Goal: Contribute content: Add original content to the website for others to see

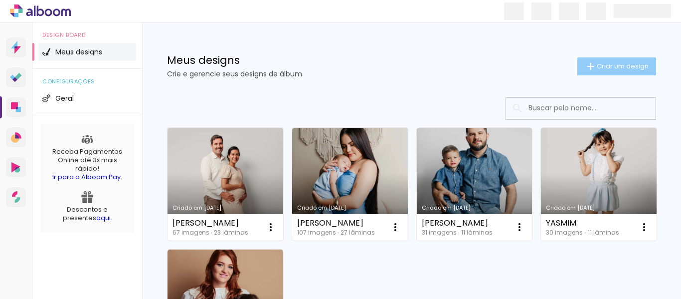
click at [587, 64] on iron-icon at bounding box center [591, 66] width 12 height 12
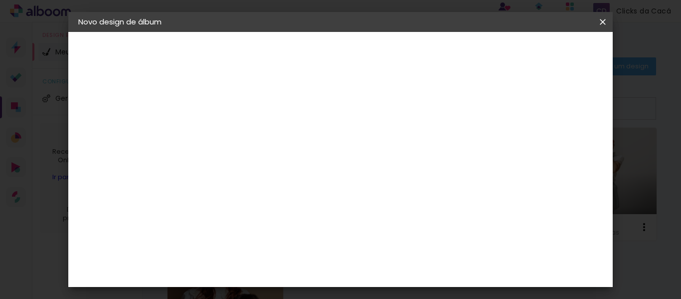
click at [241, 133] on input at bounding box center [241, 133] width 0 height 15
type input "[PERSON_NAME]"
type paper-input "[PERSON_NAME]"
click at [0, 0] on slot "Avançar" at bounding box center [0, 0] width 0 height 0
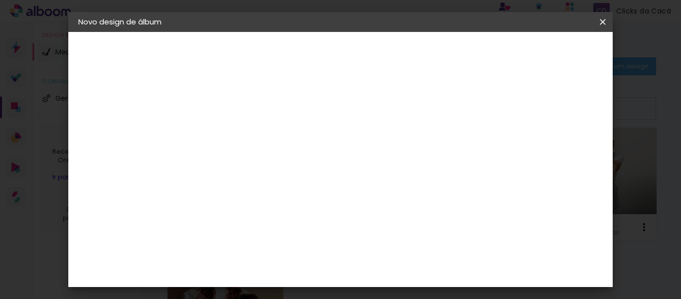
click at [259, 168] on div "Digipix Pro" at bounding box center [246, 176] width 25 height 16
click at [428, 45] on paper-button "Avançar" at bounding box center [403, 52] width 49 height 17
click at [280, 166] on input "text" at bounding box center [260, 173] width 39 height 15
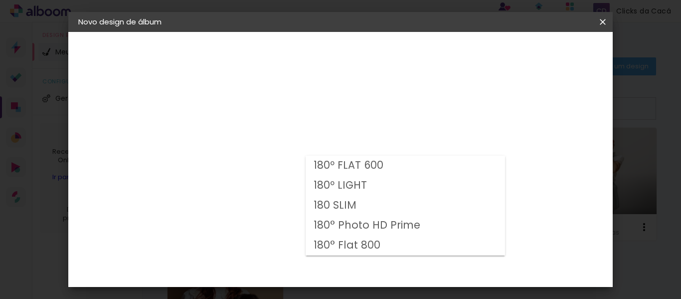
click at [386, 163] on paper-item "180º FLAT 600" at bounding box center [405, 166] width 199 height 20
type input "180º FLAT 600"
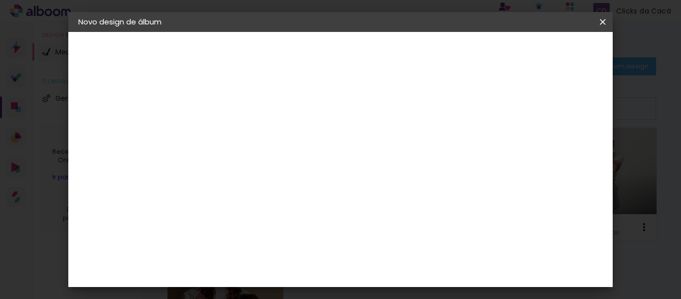
scroll to position [209, 0]
click at [0, 0] on slot "Avançar" at bounding box center [0, 0] width 0 height 0
click at [364, 45] on paper-button "Iniciar design" at bounding box center [342, 56] width 43 height 24
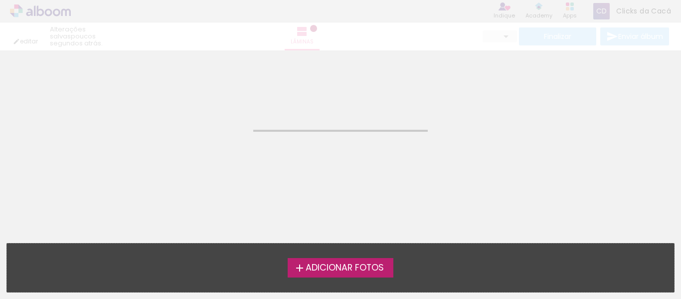
click at [343, 268] on span "Adicionar Fotos" at bounding box center [345, 267] width 78 height 9
click at [0, 0] on input "file" at bounding box center [0, 0] width 0 height 0
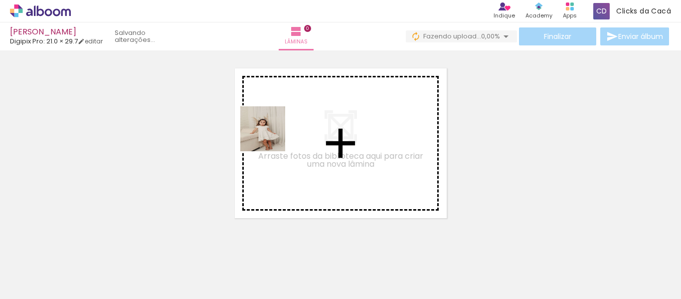
drag, startPoint x: 264, startPoint y: 143, endPoint x: 270, endPoint y: 136, distance: 9.2
click at [270, 136] on quentale-workspace at bounding box center [340, 149] width 681 height 299
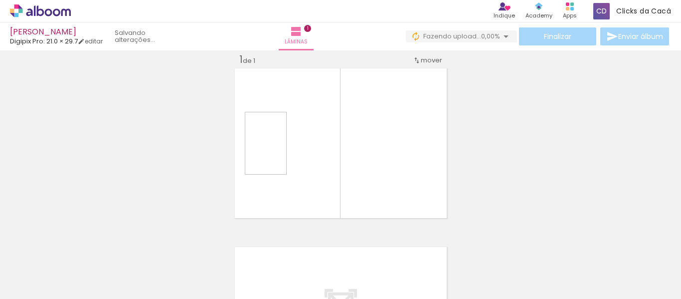
scroll to position [13, 0]
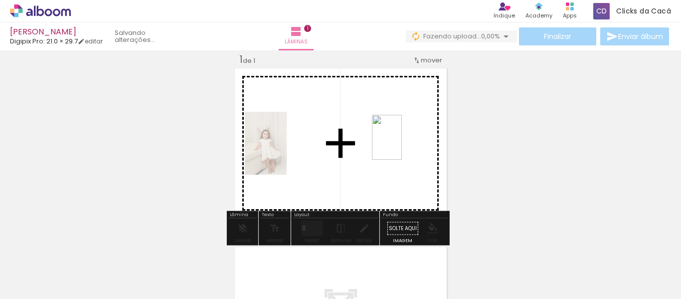
drag, startPoint x: 166, startPoint y: 276, endPoint x: 402, endPoint y: 144, distance: 271.5
click at [402, 144] on quentale-workspace at bounding box center [340, 149] width 681 height 299
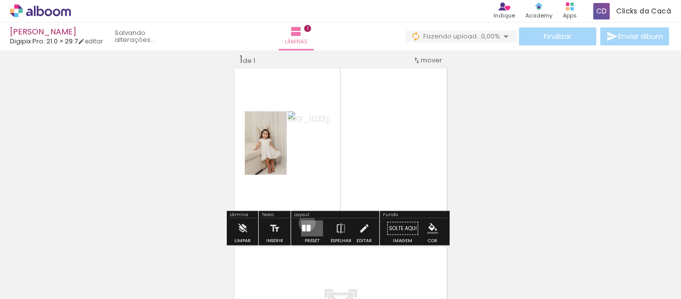
click at [305, 222] on quentale-layouter at bounding box center [312, 228] width 22 height 16
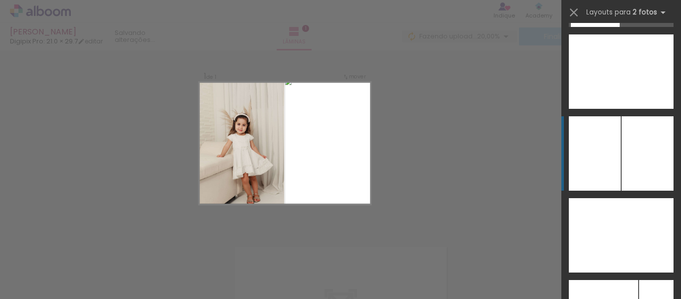
scroll to position [3956, 0]
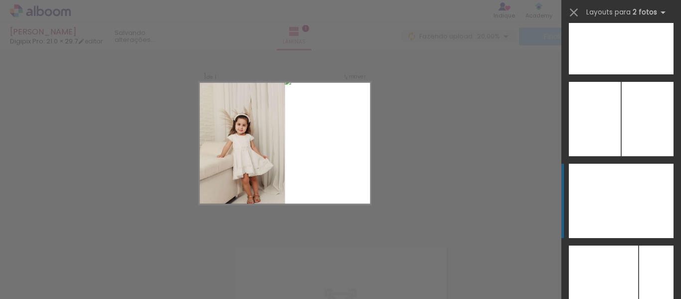
click at [609, 200] on div at bounding box center [595, 201] width 52 height 74
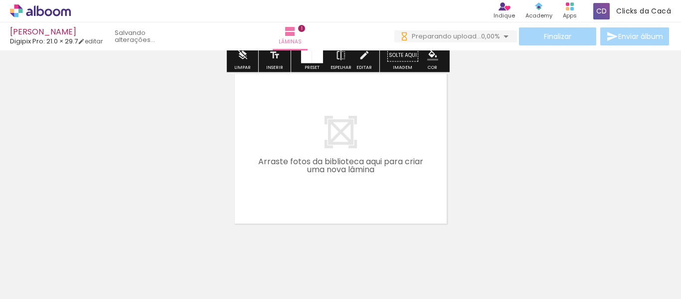
scroll to position [210, 0]
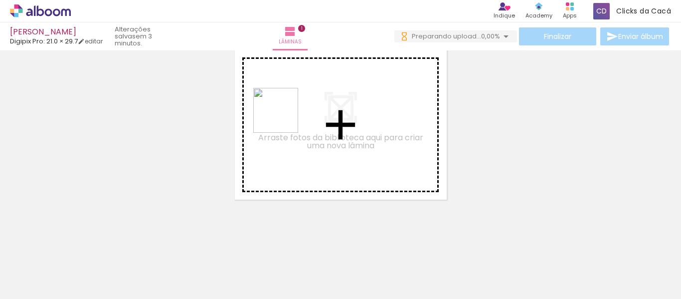
drag, startPoint x: 246, startPoint y: 210, endPoint x: 283, endPoint y: 117, distance: 99.8
click at [283, 117] on quentale-workspace at bounding box center [340, 149] width 681 height 299
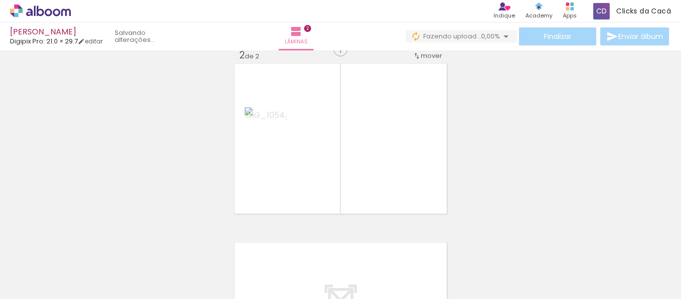
scroll to position [191, 0]
drag, startPoint x: 268, startPoint y: 274, endPoint x: 394, endPoint y: 153, distance: 174.6
click at [394, 153] on quentale-workspace at bounding box center [340, 149] width 681 height 299
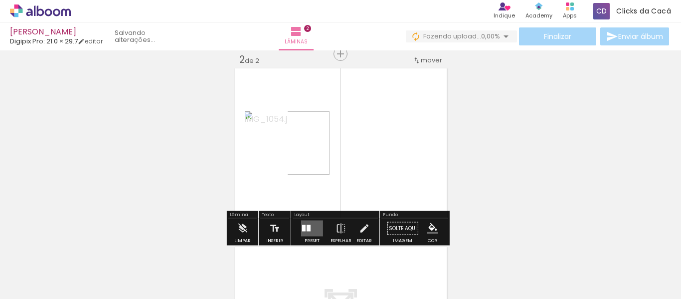
scroll to position [0, 0]
click at [307, 229] on div at bounding box center [309, 228] width 4 height 6
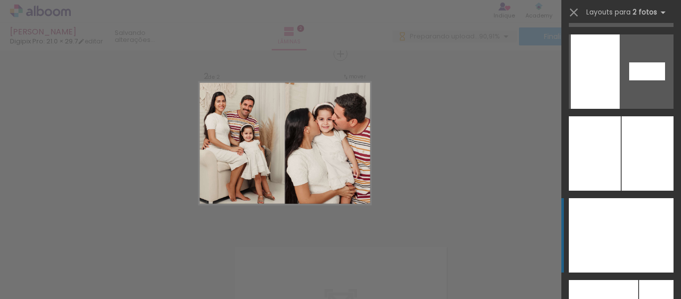
click at [621, 228] on div at bounding box center [647, 235] width 52 height 74
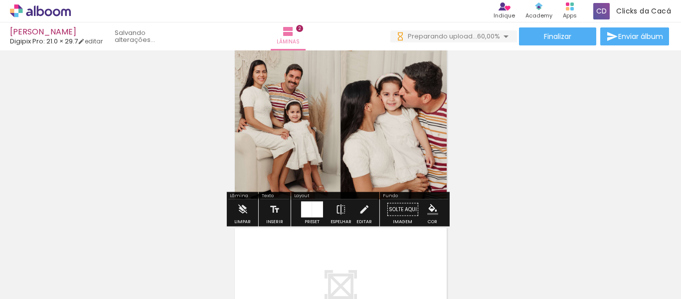
scroll to position [233, 0]
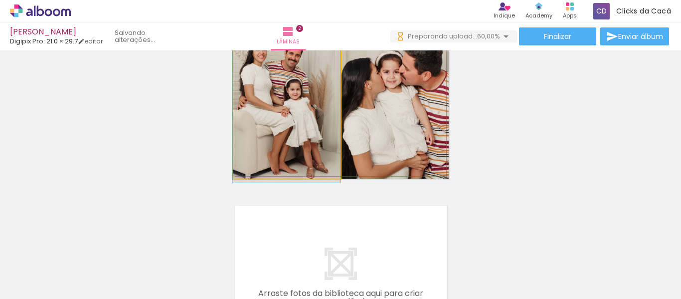
click at [292, 115] on quentale-photo at bounding box center [287, 102] width 108 height 154
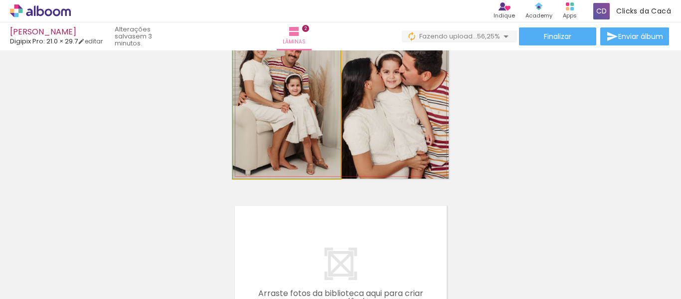
drag, startPoint x: 281, startPoint y: 100, endPoint x: 284, endPoint y: 93, distance: 8.1
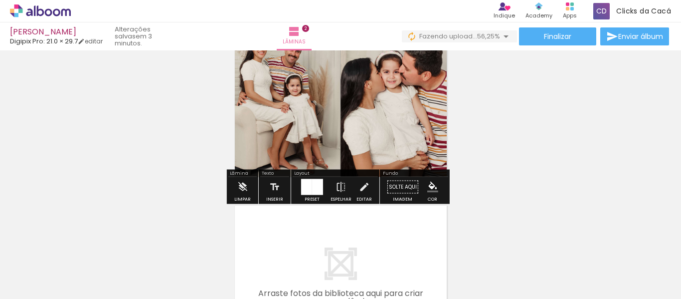
click at [527, 161] on div "Inserir lâmina 1 de 2 Inserir lâmina 2 de 2" at bounding box center [340, 89] width 681 height 536
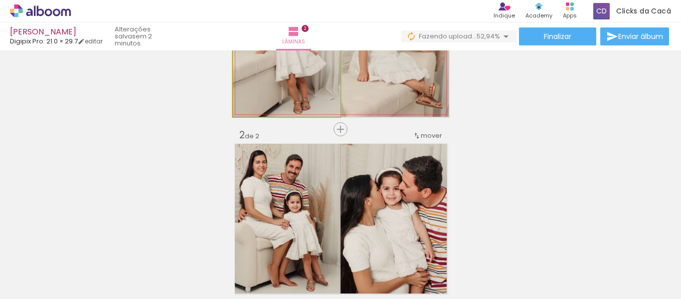
drag, startPoint x: 294, startPoint y: 78, endPoint x: 295, endPoint y: 71, distance: 7.1
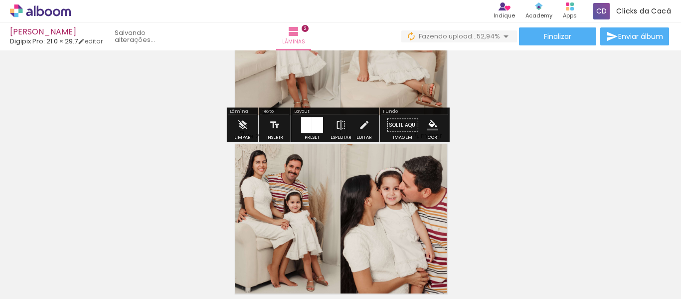
click at [492, 124] on div "Inserir lâmina 1 de 2 Inserir lâmina 2 de 2" at bounding box center [340, 206] width 681 height 536
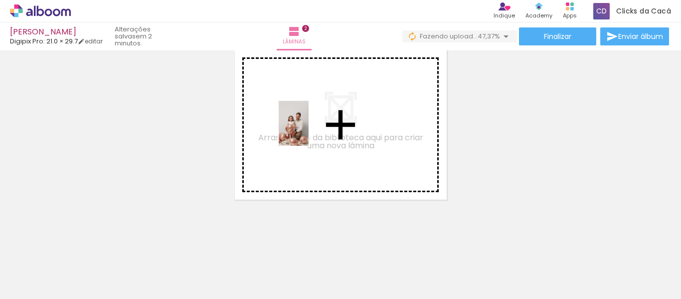
drag, startPoint x: 327, startPoint y: 271, endPoint x: 309, endPoint y: 131, distance: 141.8
click at [309, 131] on quentale-workspace at bounding box center [340, 149] width 681 height 299
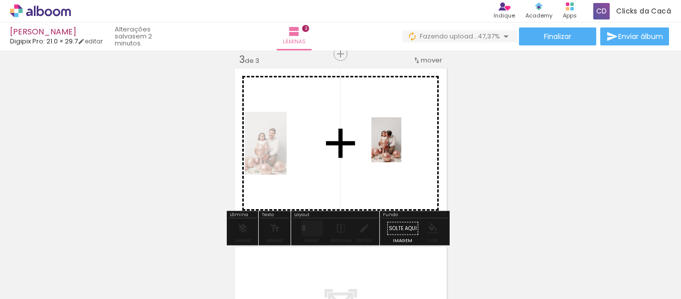
drag, startPoint x: 378, startPoint y: 277, endPoint x: 401, endPoint y: 147, distance: 131.7
click at [401, 147] on quentale-workspace at bounding box center [340, 149] width 681 height 299
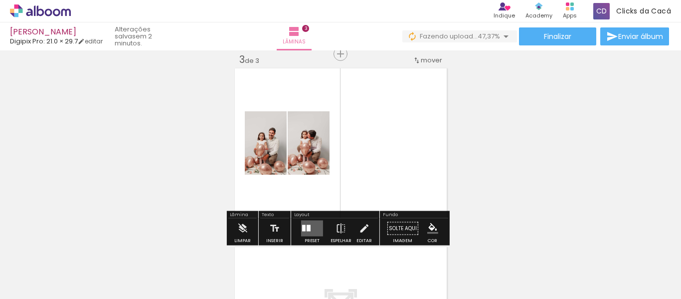
click at [307, 225] on div at bounding box center [309, 228] width 4 height 6
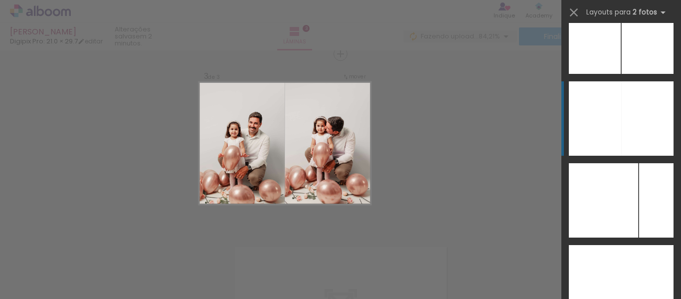
click at [621, 127] on div at bounding box center [647, 118] width 52 height 74
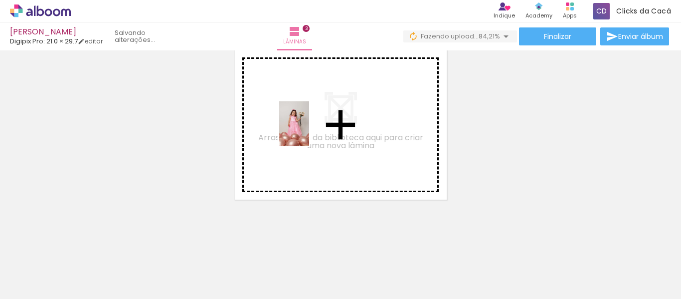
drag, startPoint x: 444, startPoint y: 268, endPoint x: 303, endPoint y: 128, distance: 198.9
click at [303, 128] on quentale-workspace at bounding box center [340, 149] width 681 height 299
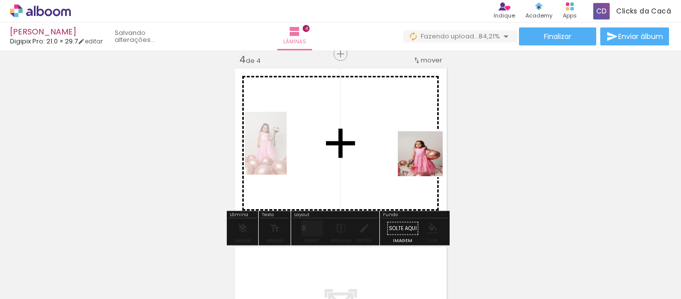
drag, startPoint x: 552, startPoint y: 275, endPoint x: 414, endPoint y: 149, distance: 186.4
click at [414, 149] on quentale-workspace at bounding box center [340, 149] width 681 height 299
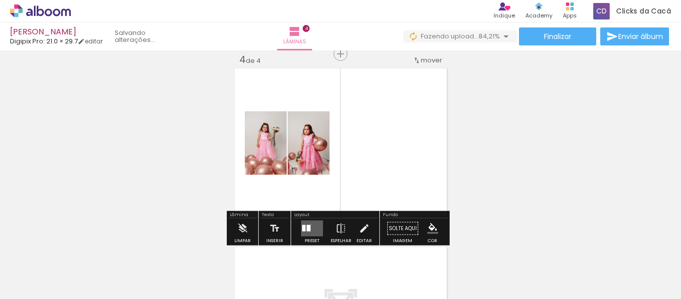
drag, startPoint x: 309, startPoint y: 224, endPoint x: 481, endPoint y: 194, distance: 174.1
click at [309, 224] on quentale-layouter at bounding box center [312, 228] width 22 height 16
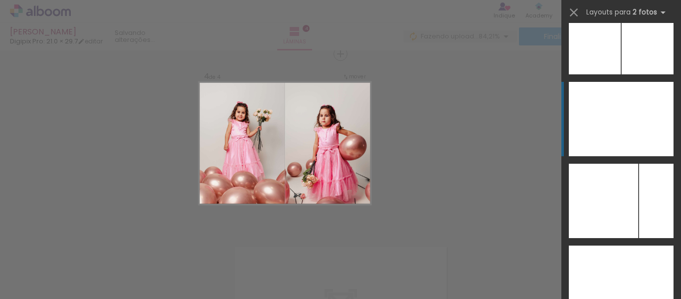
click at [625, 108] on div at bounding box center [647, 119] width 52 height 74
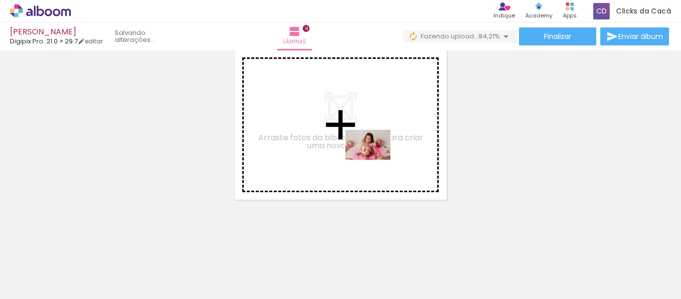
drag, startPoint x: 486, startPoint y: 254, endPoint x: 375, endPoint y: 160, distance: 145.7
click at [375, 160] on quentale-workspace at bounding box center [340, 149] width 681 height 299
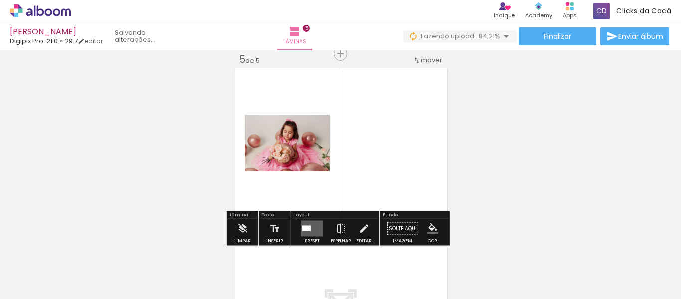
click at [311, 229] on quentale-layouter at bounding box center [312, 228] width 22 height 16
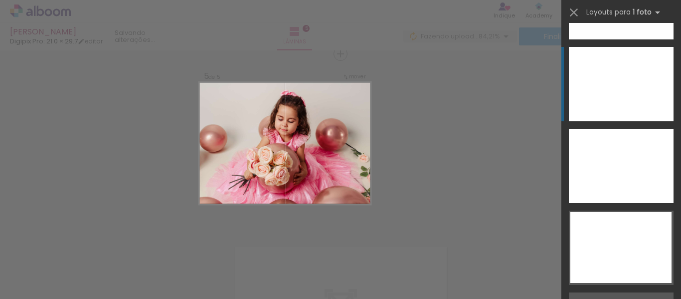
click at [628, 80] on div at bounding box center [621, 84] width 105 height 74
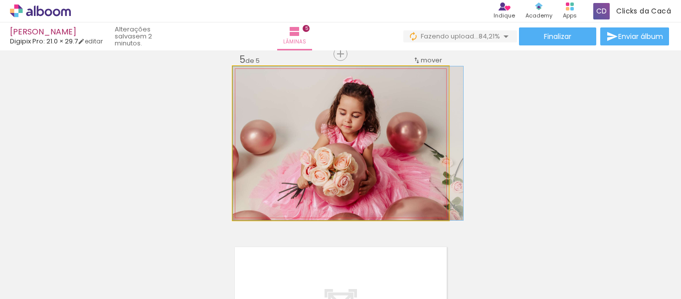
drag, startPoint x: 339, startPoint y: 155, endPoint x: 356, endPoint y: 152, distance: 17.7
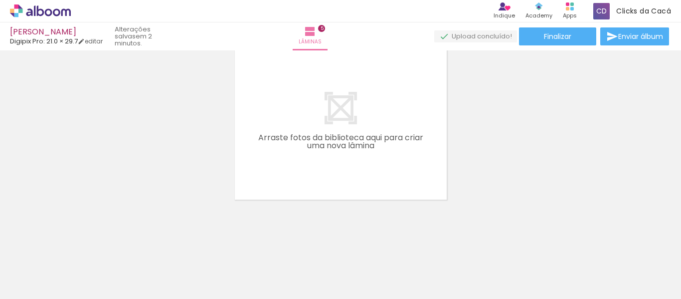
scroll to position [0, 321]
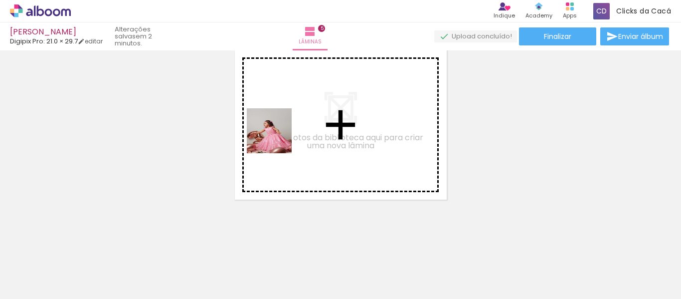
drag, startPoint x: 285, startPoint y: 264, endPoint x: 273, endPoint y: 124, distance: 141.2
click at [273, 124] on quentale-workspace at bounding box center [340, 149] width 681 height 299
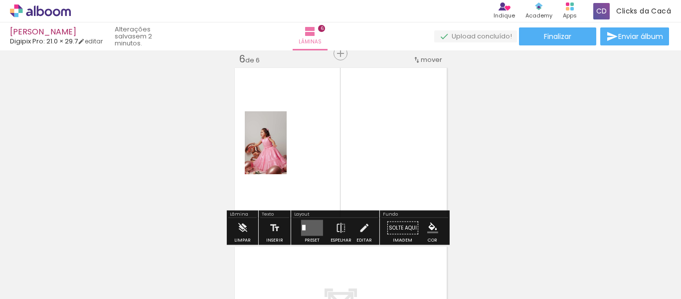
scroll to position [906, 0]
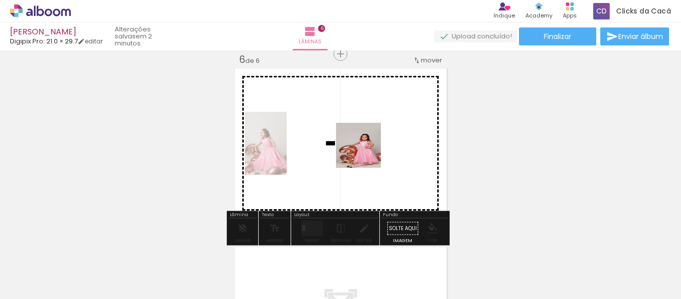
drag, startPoint x: 340, startPoint y: 270, endPoint x: 376, endPoint y: 117, distance: 157.4
click at [376, 117] on quentale-workspace at bounding box center [340, 149] width 681 height 299
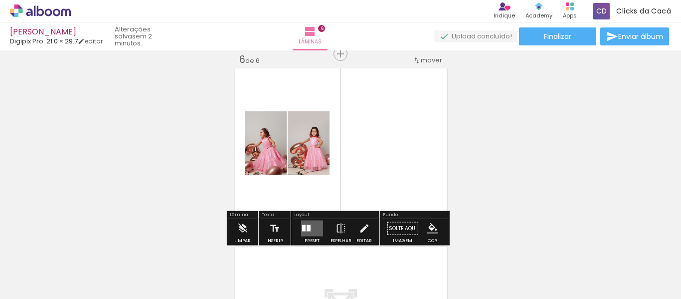
click at [306, 224] on quentale-layouter at bounding box center [312, 228] width 22 height 16
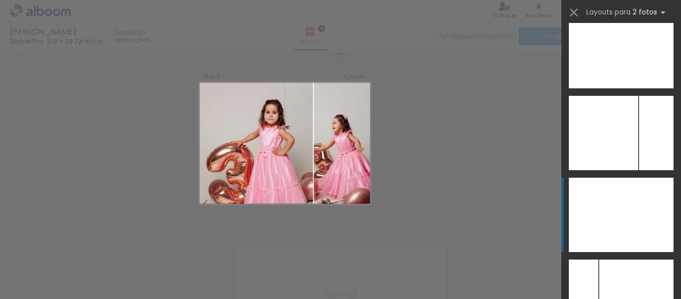
scroll to position [4003, 0]
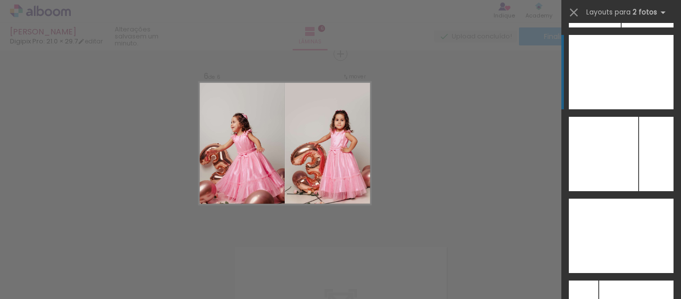
click at [623, 87] on div at bounding box center [647, 72] width 52 height 74
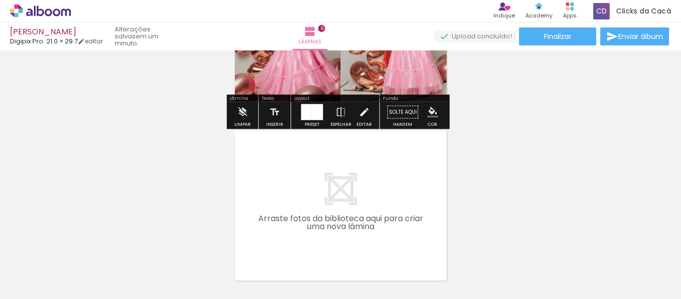
scroll to position [906, 0]
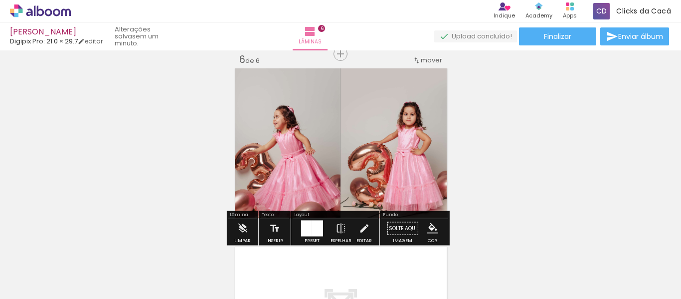
click at [289, 153] on quentale-photo at bounding box center [287, 143] width 108 height 154
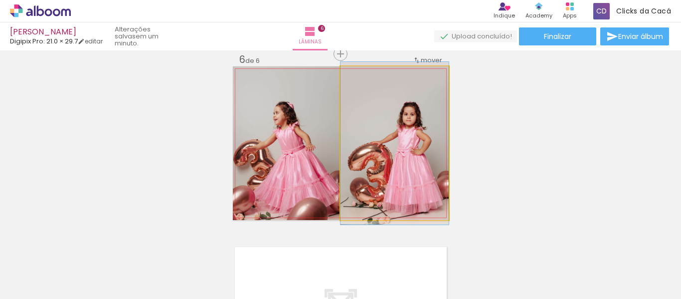
click at [404, 143] on quentale-photo at bounding box center [395, 143] width 108 height 154
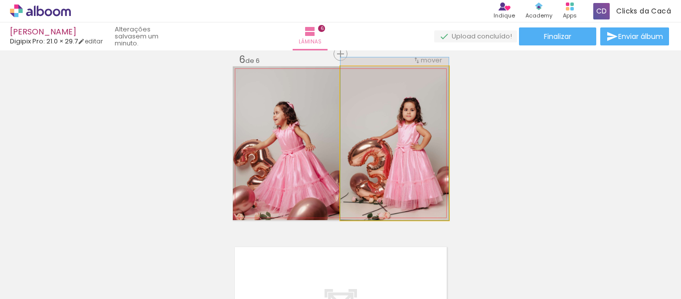
drag, startPoint x: 397, startPoint y: 149, endPoint x: 399, endPoint y: 137, distance: 12.6
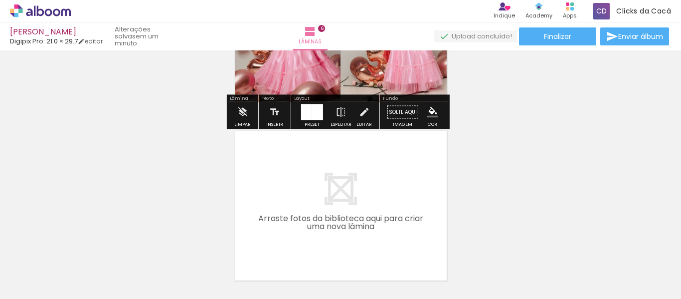
scroll to position [1103, 0]
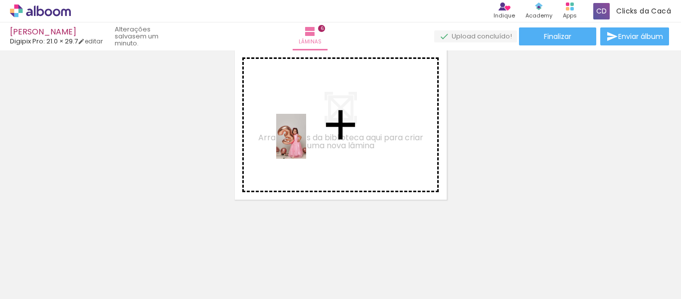
drag, startPoint x: 393, startPoint y: 272, endPoint x: 306, endPoint y: 143, distance: 155.6
click at [306, 143] on quentale-workspace at bounding box center [340, 149] width 681 height 299
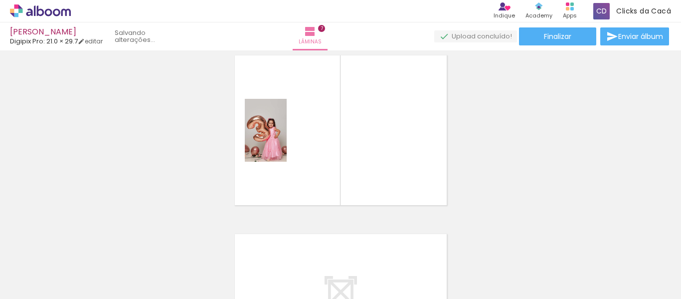
scroll to position [1084, 0]
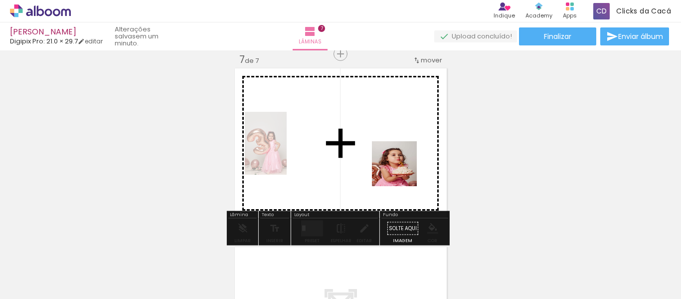
drag, startPoint x: 453, startPoint y: 270, endPoint x: 400, endPoint y: 164, distance: 118.4
click at [400, 164] on quentale-workspace at bounding box center [340, 149] width 681 height 299
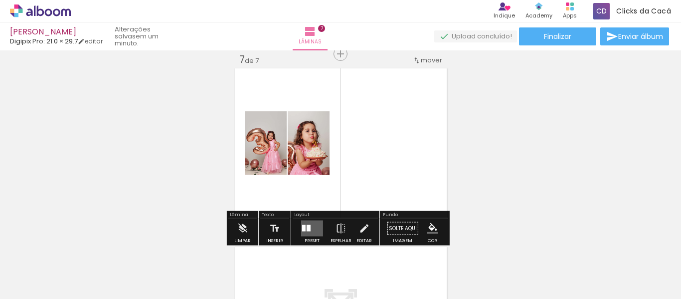
click at [304, 224] on quentale-layouter at bounding box center [312, 228] width 22 height 16
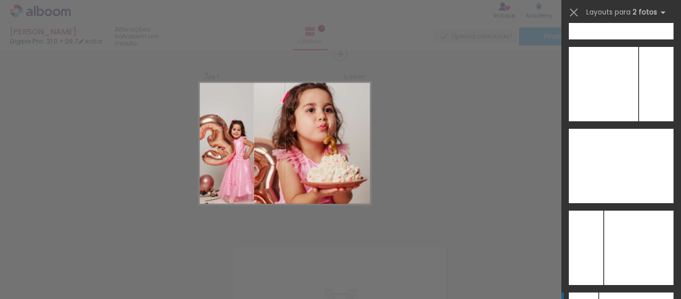
scroll to position [3956, 0]
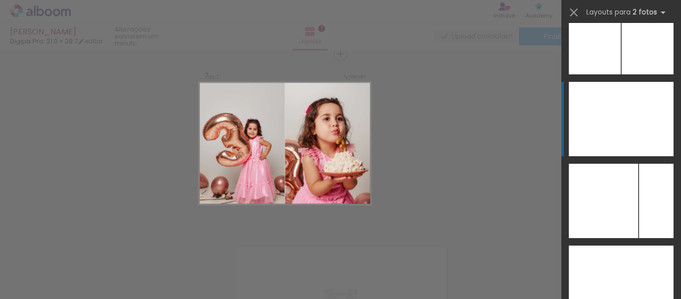
click at [616, 113] on div at bounding box center [595, 119] width 52 height 74
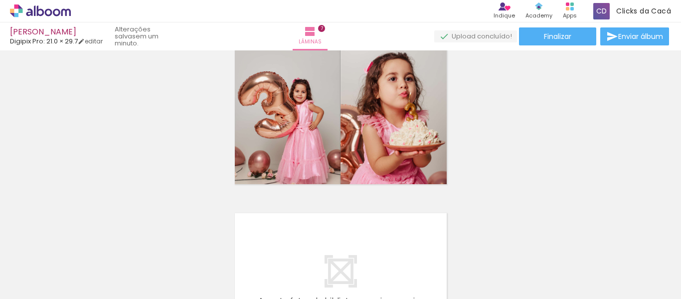
scroll to position [1084, 0]
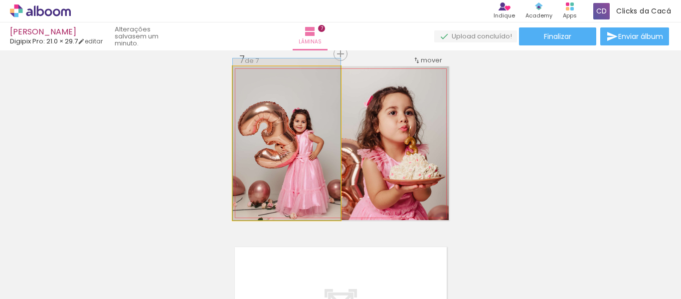
drag, startPoint x: 274, startPoint y: 152, endPoint x: 274, endPoint y: 143, distance: 9.0
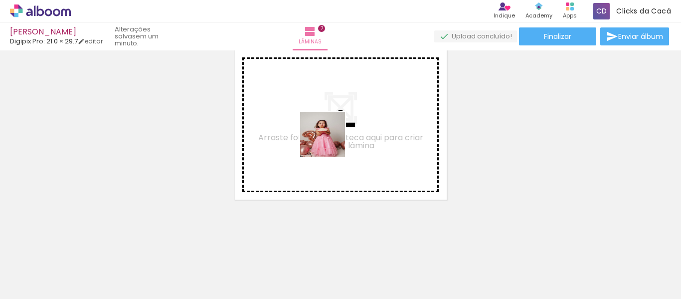
drag, startPoint x: 506, startPoint y: 262, endPoint x: 368, endPoint y: 155, distance: 174.9
click at [330, 141] on quentale-workspace at bounding box center [340, 149] width 681 height 299
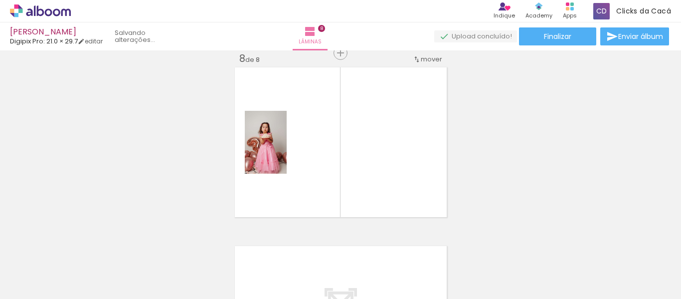
scroll to position [1263, 0]
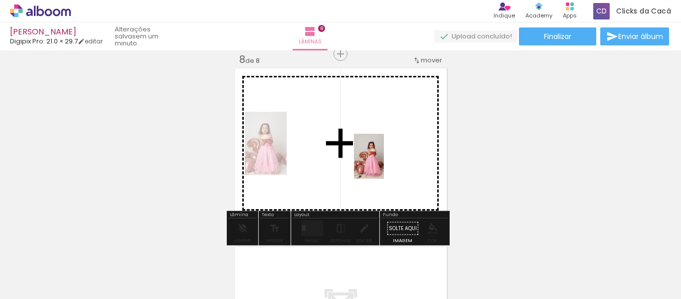
drag, startPoint x: 563, startPoint y: 271, endPoint x: 394, endPoint y: 153, distance: 206.5
click at [380, 158] on quentale-workspace at bounding box center [340, 149] width 681 height 299
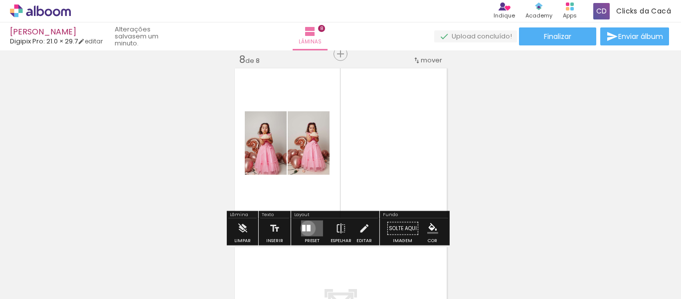
click at [307, 228] on div at bounding box center [309, 228] width 4 height 6
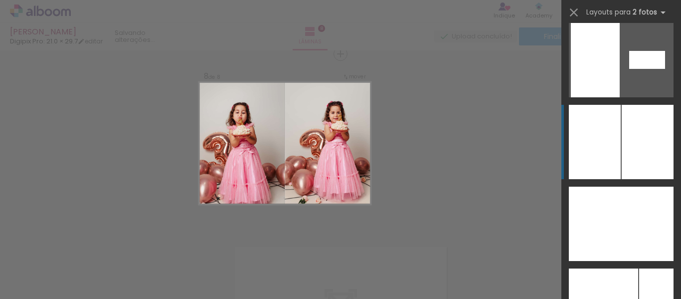
scroll to position [3956, 0]
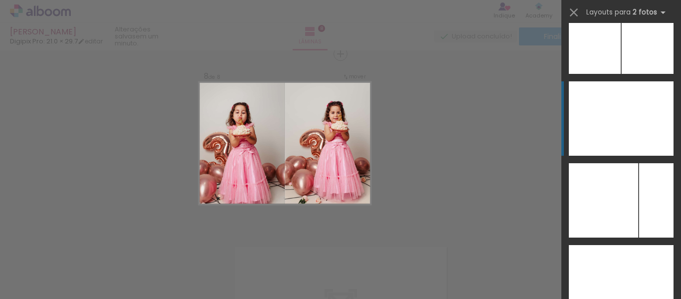
click at [622, 107] on div at bounding box center [647, 118] width 52 height 74
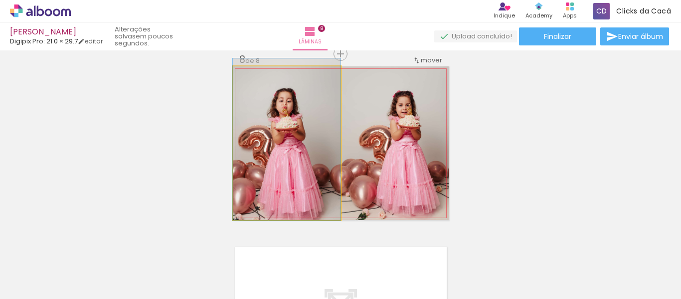
drag, startPoint x: 312, startPoint y: 146, endPoint x: 311, endPoint y: 138, distance: 8.6
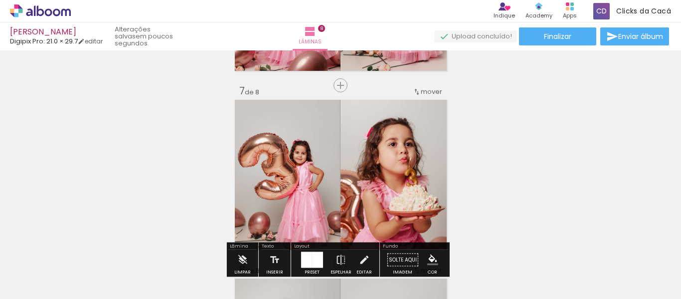
scroll to position [1030, 0]
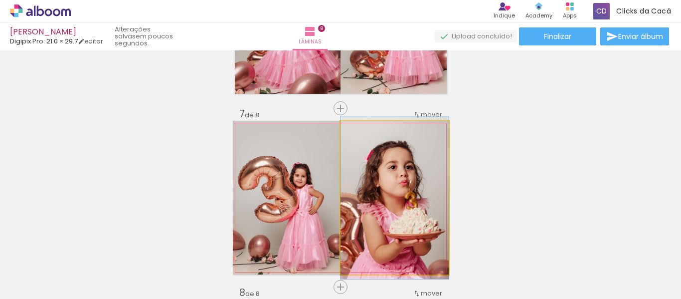
drag, startPoint x: 362, startPoint y: 130, endPoint x: 346, endPoint y: 133, distance: 16.2
type paper-slider "100"
click at [346, 133] on div at bounding box center [378, 131] width 69 height 15
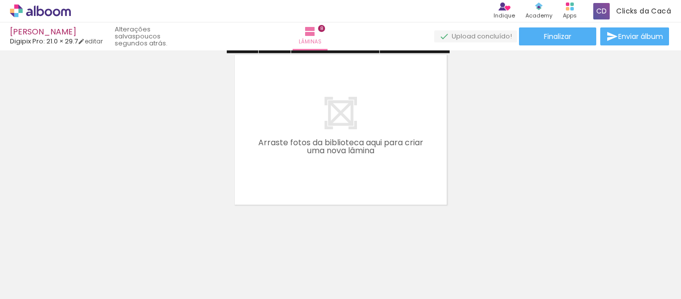
scroll to position [1460, 0]
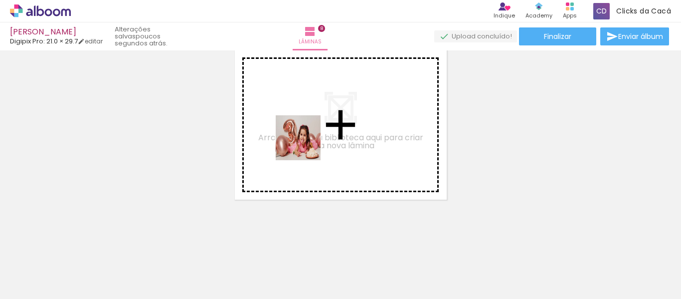
drag, startPoint x: 481, startPoint y: 267, endPoint x: 283, endPoint y: 133, distance: 239.1
click at [283, 133] on quentale-workspace at bounding box center [340, 149] width 681 height 299
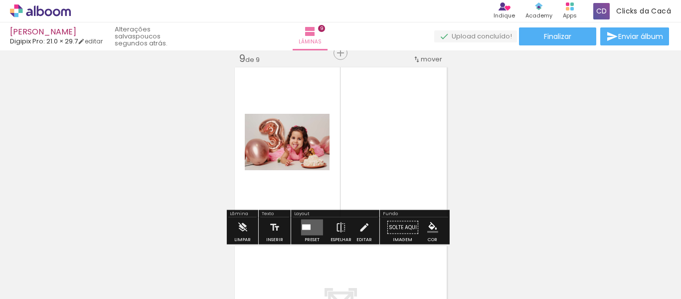
scroll to position [1441, 0]
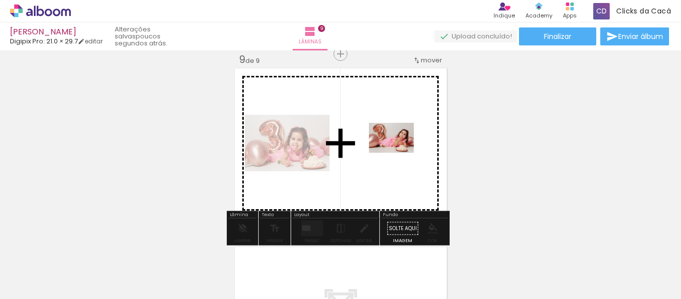
drag, startPoint x: 519, startPoint y: 268, endPoint x: 399, endPoint y: 153, distance: 166.8
click at [399, 153] on quentale-workspace at bounding box center [340, 149] width 681 height 299
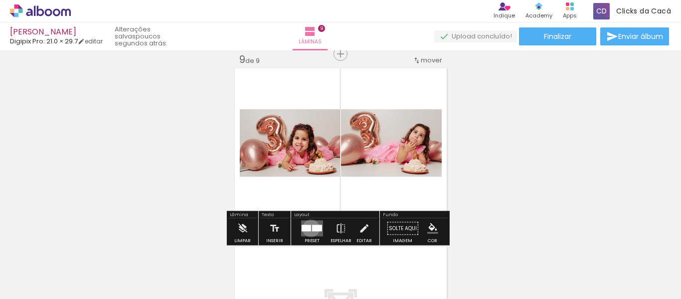
click at [309, 228] on div at bounding box center [306, 228] width 9 height 6
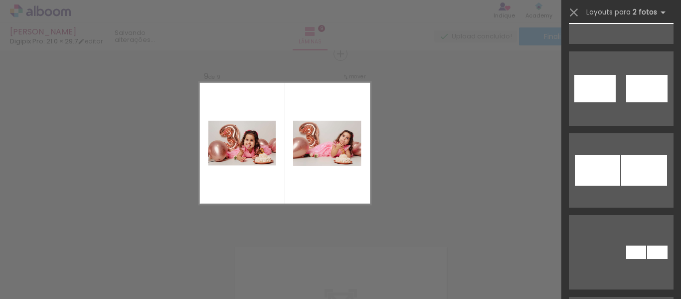
scroll to position [814, 0]
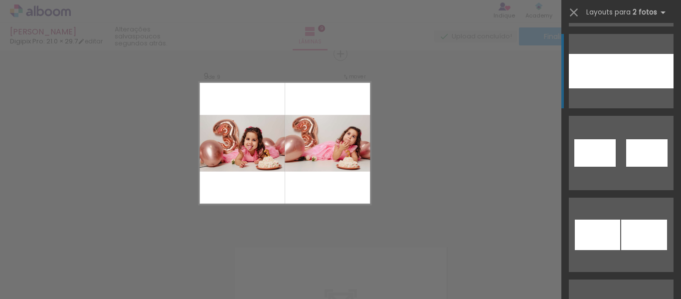
click at [621, 78] on div at bounding box center [647, 71] width 52 height 34
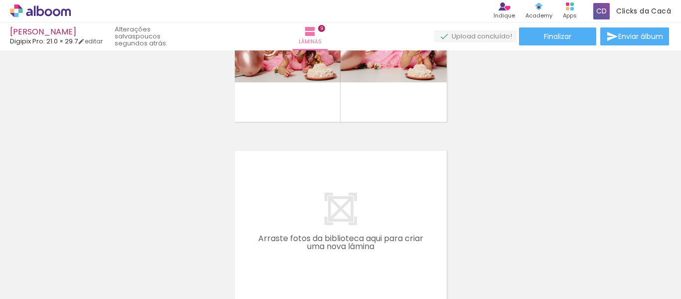
scroll to position [1557, 0]
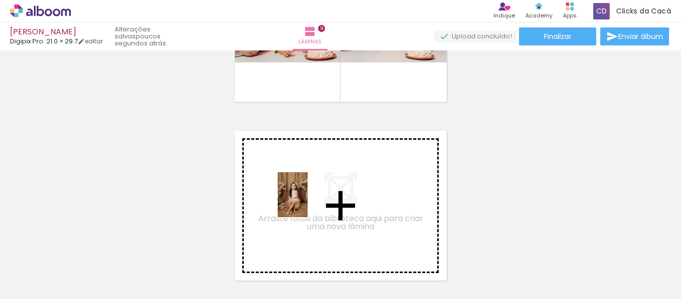
drag, startPoint x: 585, startPoint y: 265, endPoint x: 307, endPoint y: 201, distance: 285.5
click at [307, 201] on quentale-workspace at bounding box center [340, 149] width 681 height 299
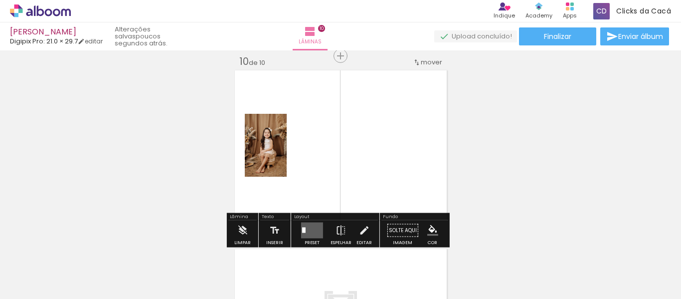
scroll to position [1620, 0]
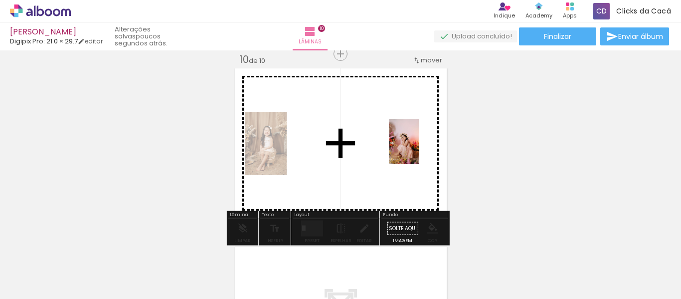
drag, startPoint x: 643, startPoint y: 271, endPoint x: 417, endPoint y: 145, distance: 258.7
click at [417, 145] on quentale-workspace at bounding box center [340, 149] width 681 height 299
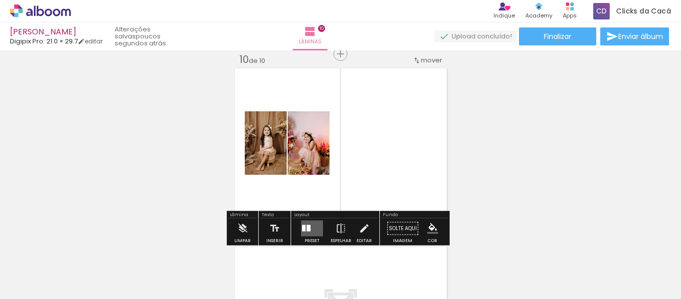
click at [302, 227] on div at bounding box center [303, 228] width 3 height 6
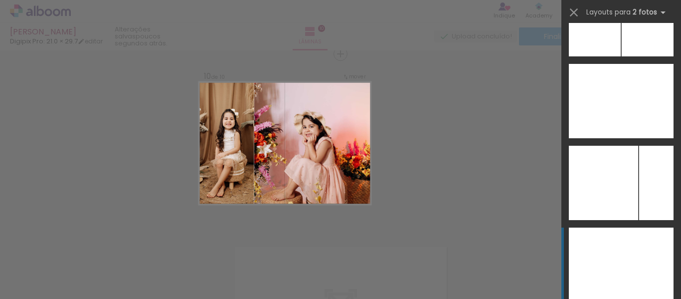
scroll to position [3956, 0]
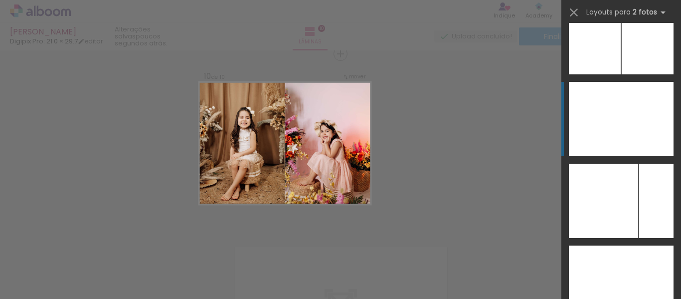
click at [629, 110] on div at bounding box center [647, 119] width 52 height 74
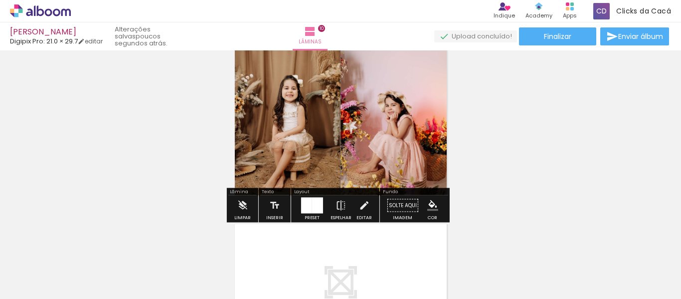
scroll to position [1620, 0]
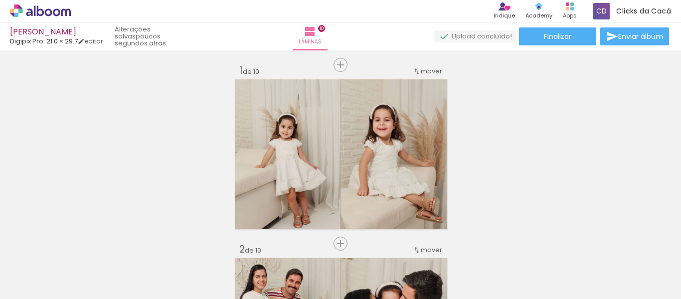
scroll to position [0, 0]
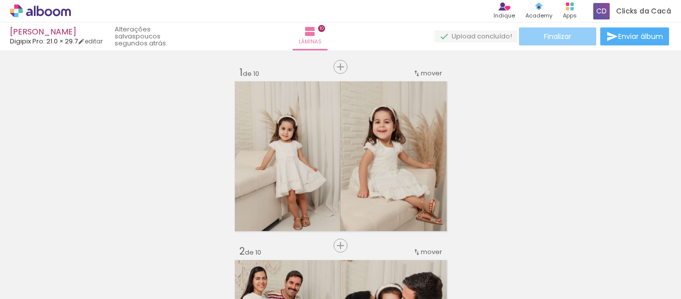
click at [540, 30] on paper-button "Finalizar" at bounding box center [557, 36] width 77 height 18
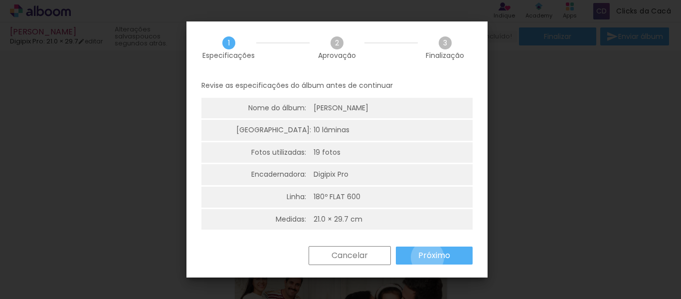
click at [0, 0] on slot "Próximo" at bounding box center [0, 0] width 0 height 0
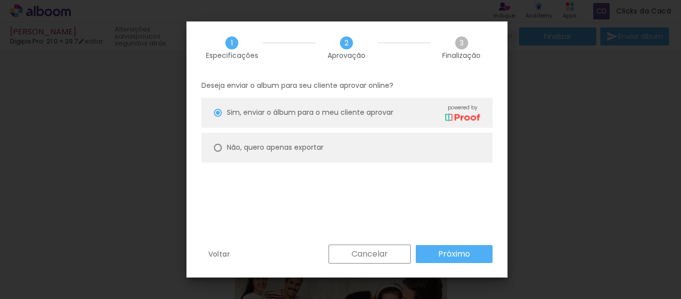
click at [0, 0] on slot "Não, quero apenas exportar" at bounding box center [0, 0] width 0 height 0
type paper-radio-button "on"
click at [0, 0] on slot "Próximo" at bounding box center [0, 0] width 0 height 0
type input "Alta, 300 DPI"
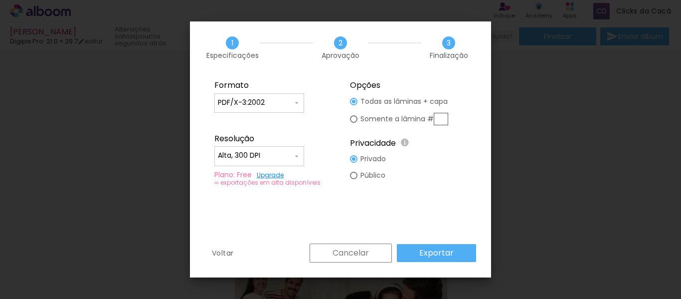
click at [266, 104] on input "PDF/X-3:2002" at bounding box center [255, 103] width 75 height 10
click at [246, 104] on paper-item "JPG" at bounding box center [259, 101] width 90 height 20
type input "JPG"
click at [0, 0] on slot "Exportar" at bounding box center [0, 0] width 0 height 0
